Goal: Information Seeking & Learning: Learn about a topic

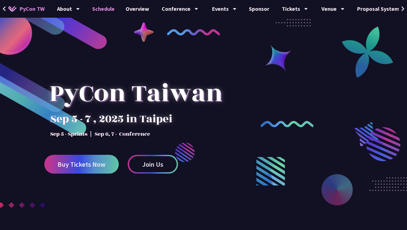
click at [104, 15] on link "Schedule" at bounding box center [103, 9] width 33 height 18
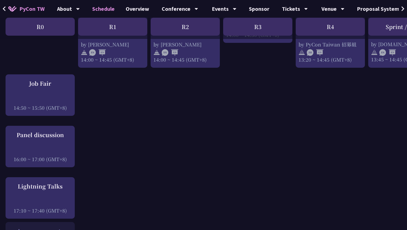
scroll to position [628, 0]
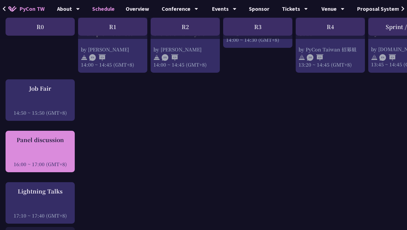
click at [62, 144] on div "Panel discussion" at bounding box center [40, 140] width 64 height 8
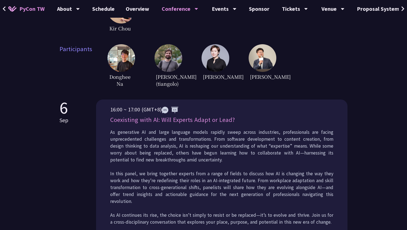
scroll to position [268, 0]
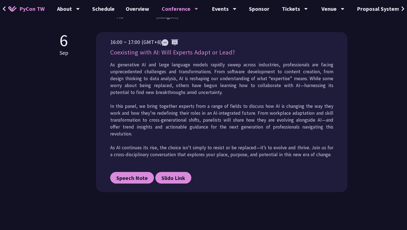
click at [176, 57] on p "Coexisting with AI: Will Experts Adapt or Lead?" at bounding box center [221, 53] width 223 height 10
click at [139, 177] on span "Speech Note" at bounding box center [132, 178] width 32 height 7
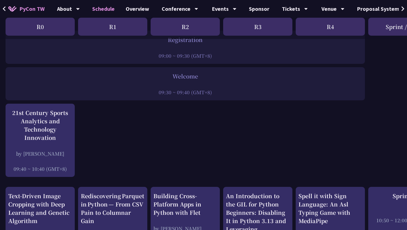
scroll to position [223, 0]
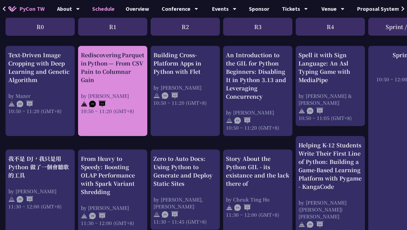
click at [109, 108] on div "10:50 ~ 11:20 (GMT+8)" at bounding box center [113, 111] width 64 height 7
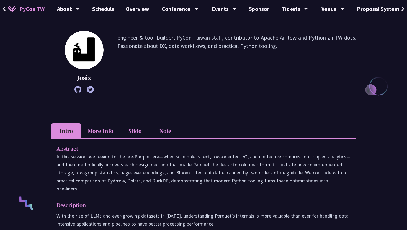
scroll to position [162, 0]
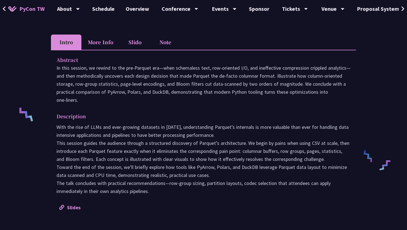
click at [128, 47] on li "Slido" at bounding box center [135, 42] width 30 height 15
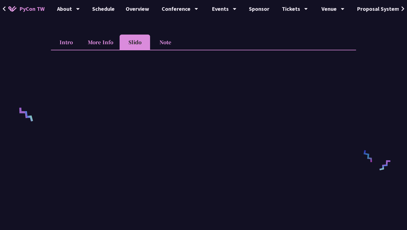
click at [381, 66] on div "Rediscovering Parquet in Python — From CSV Pain to Columnar Gain Josix engineer…" at bounding box center [203, 160] width 407 height 644
click at [374, 89] on div "Rediscovering Parquet in Python — From CSV Pain to Columnar Gain Josix engineer…" at bounding box center [203, 160] width 407 height 644
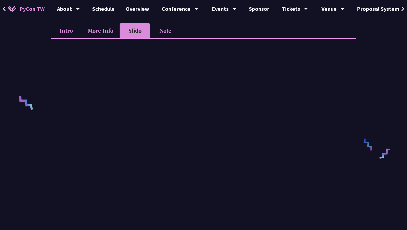
scroll to position [200, 0]
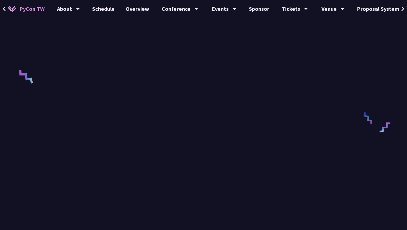
click at [365, 63] on div "Rediscovering Parquet in Python — From CSV Pain to Columnar Gain Josix engineer…" at bounding box center [203, 122] width 407 height 644
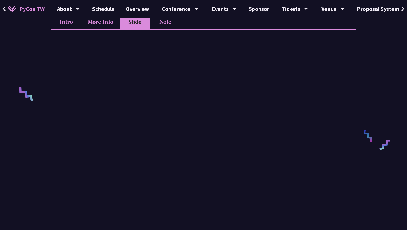
scroll to position [181, 0]
click at [374, 94] on div "Rediscovering Parquet in Python — From CSV Pain to Columnar Gain Josix engineer…" at bounding box center [203, 141] width 407 height 644
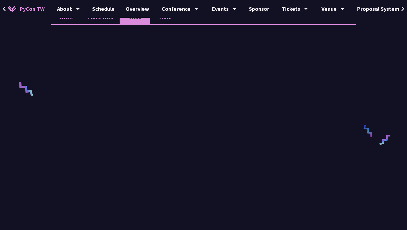
click at [374, 94] on div "Rediscovering Parquet in Python — From CSV Pain to Columnar Gain Josix engineer…" at bounding box center [203, 135] width 407 height 644
click at [40, 151] on div "Rediscovering Parquet in Python — From CSV Pain to Columnar Gain Josix engineer…" at bounding box center [203, 135] width 407 height 644
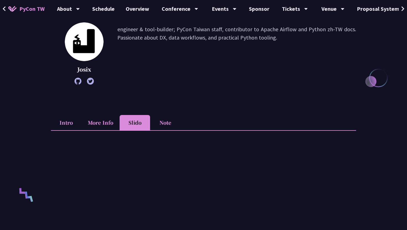
scroll to position [23, 0]
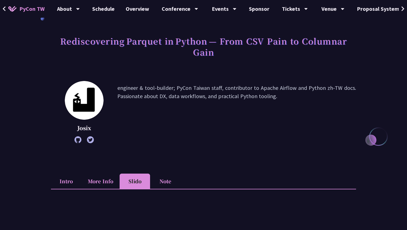
click at [66, 182] on li "Intro" at bounding box center [66, 181] width 30 height 15
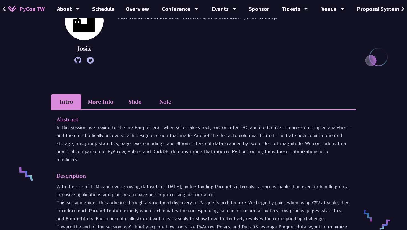
scroll to position [57, 0]
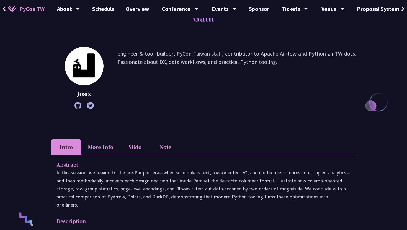
click at [108, 154] on li "More Info" at bounding box center [100, 147] width 38 height 15
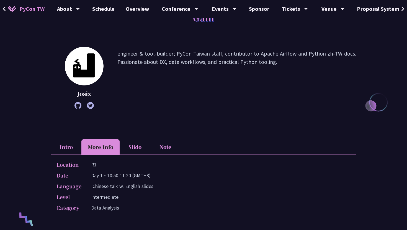
click at [134, 146] on li "Slido" at bounding box center [135, 147] width 30 height 15
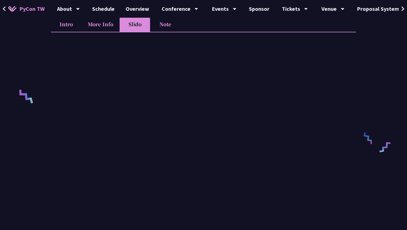
scroll to position [198, 0]
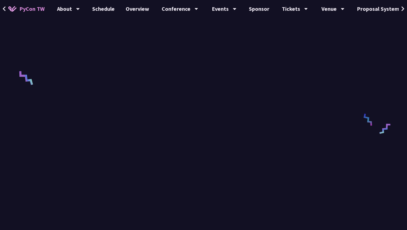
click at [358, 134] on div "Rediscovering Parquet in Python — From CSV Pain to Columnar Gain Josix engineer…" at bounding box center [203, 124] width 407 height 644
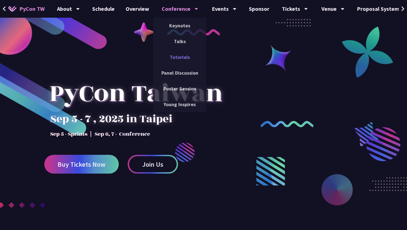
click at [180, 58] on link "Tutorials" at bounding box center [179, 57] width 53 height 13
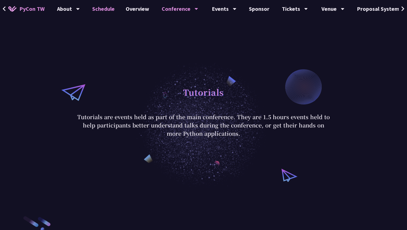
click at [102, 9] on link "Schedule" at bounding box center [103, 9] width 33 height 18
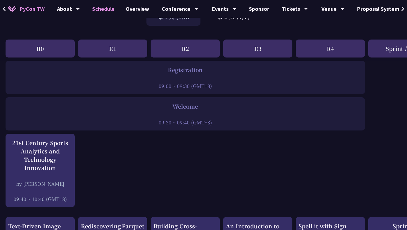
scroll to position [166, 0]
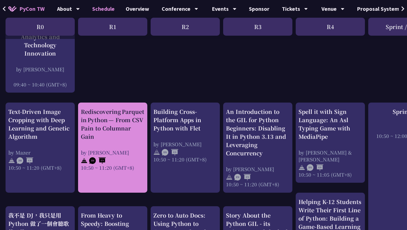
click at [120, 131] on div "Rediscovering Parquet in Python — From CSV Pain to Columnar Gain" at bounding box center [113, 124] width 64 height 33
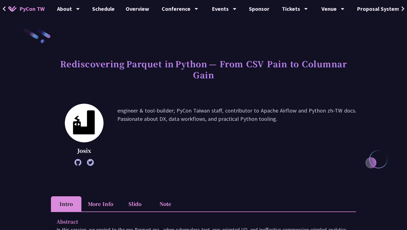
click at [137, 201] on li "Slido" at bounding box center [135, 204] width 30 height 15
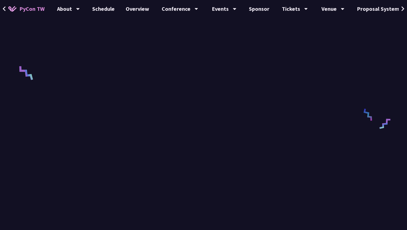
scroll to position [203, 0]
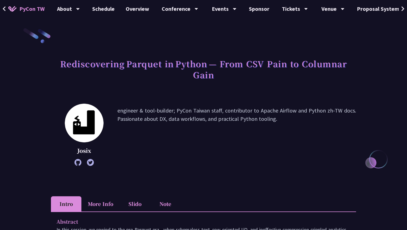
click at [42, 12] on span "PyCon TW" at bounding box center [31, 9] width 25 height 8
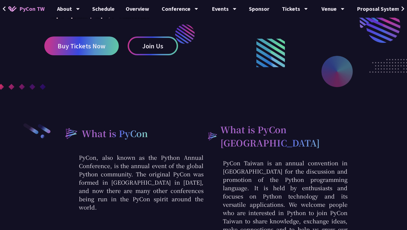
scroll to position [183, 0]
